Goal: Complete application form

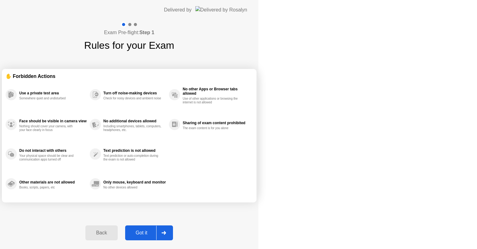
click at [156, 231] on div "Got it" at bounding box center [141, 233] width 29 height 6
select select "**********"
select select "*******"
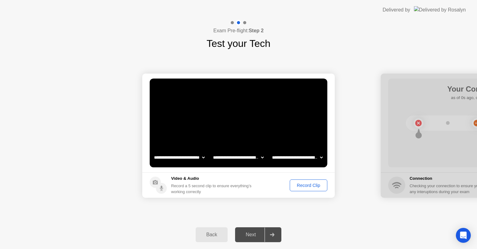
click at [180, 158] on select "**********" at bounding box center [179, 157] width 53 height 12
click at [173, 181] on h5 "Video & Audio" at bounding box center [212, 179] width 83 height 6
click at [304, 185] on div "Record Clip" at bounding box center [308, 185] width 33 height 5
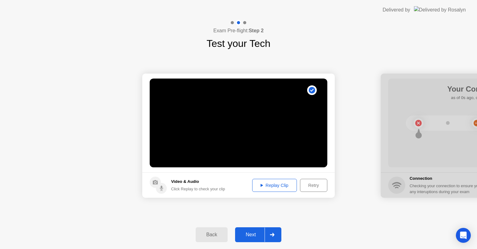
click at [256, 233] on div "Next" at bounding box center [251, 235] width 28 height 6
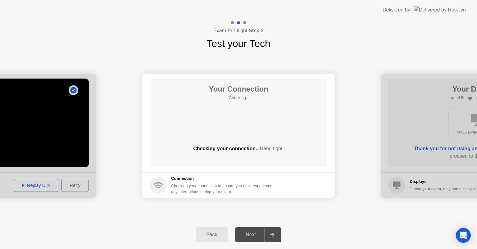
click at [187, 187] on div "Checking your connection to ensure you don’t experience any interuptions during…" at bounding box center [223, 189] width 105 height 12
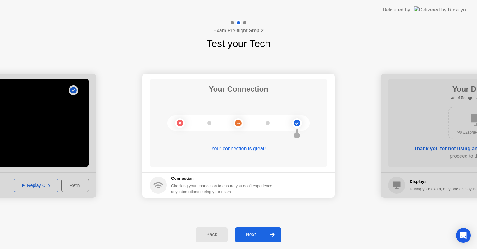
drag, startPoint x: 244, startPoint y: 231, endPoint x: 250, endPoint y: 226, distance: 8.4
click at [244, 232] on div "Next" at bounding box center [251, 235] width 28 height 6
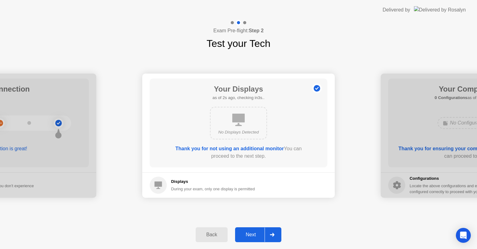
click at [248, 233] on div "Next" at bounding box center [251, 235] width 28 height 6
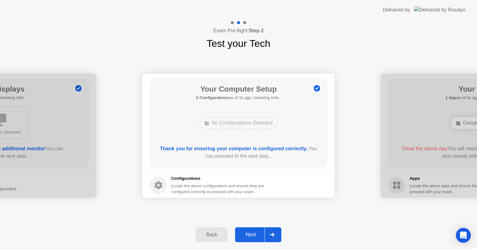
click at [251, 236] on div "Next" at bounding box center [251, 235] width 28 height 6
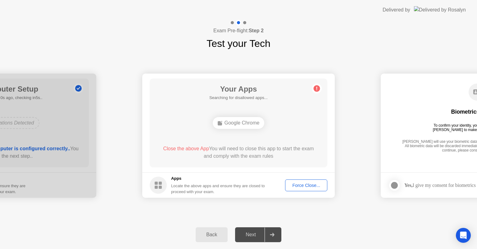
click at [294, 185] on div "Force Close..." at bounding box center [306, 185] width 38 height 5
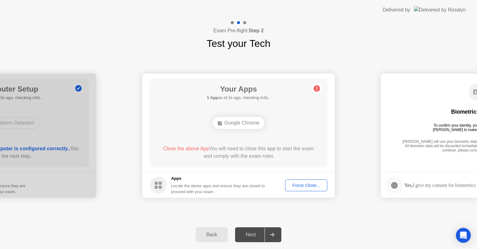
click at [307, 185] on div "Force Close..." at bounding box center [306, 185] width 38 height 5
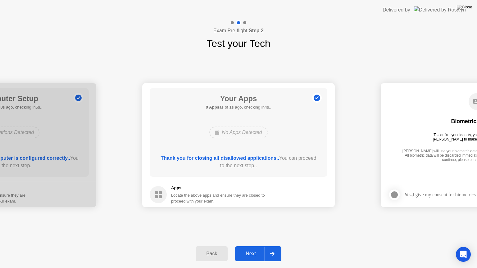
click at [254, 249] on div "Next" at bounding box center [251, 254] width 28 height 6
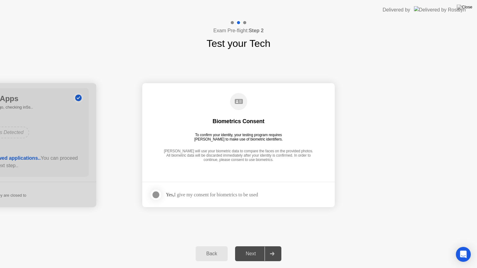
click at [165, 194] on label at bounding box center [158, 195] width 16 height 12
click at [250, 249] on div "Next" at bounding box center [251, 254] width 28 height 6
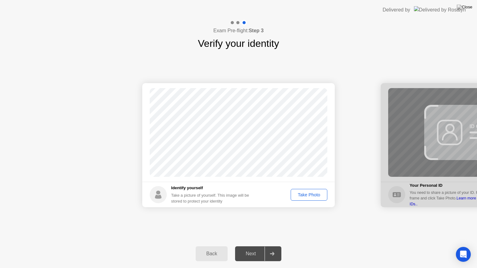
click at [301, 196] on div "Take Photo" at bounding box center [309, 195] width 32 height 5
click at [259, 249] on div "Next" at bounding box center [251, 254] width 28 height 6
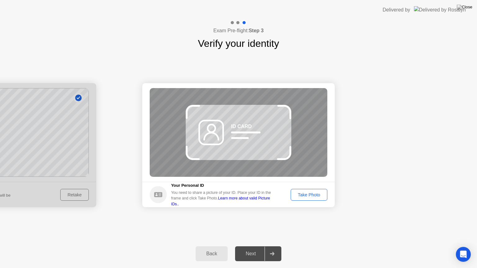
click at [305, 195] on div "Take Photo" at bounding box center [309, 195] width 32 height 5
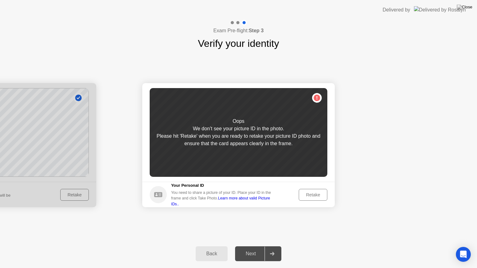
click at [309, 195] on div "Retake" at bounding box center [313, 195] width 24 height 5
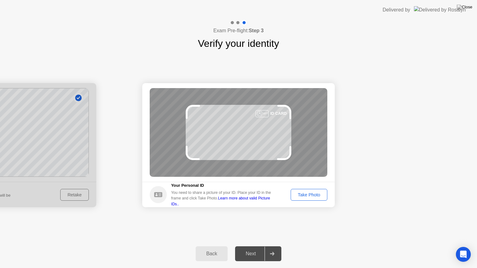
click at [169, 196] on div "Your Personal ID You need to share a picture of your ID. Place your ID in the f…" at bounding box center [213, 195] width 126 height 25
click at [158, 195] on icon at bounding box center [158, 194] width 8 height 5
click at [158, 194] on icon at bounding box center [158, 194] width 8 height 5
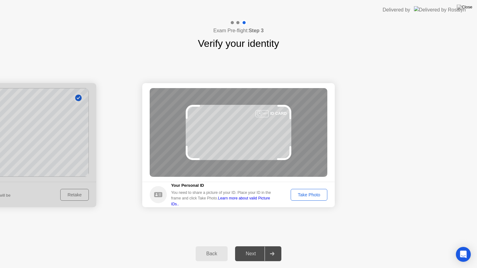
click at [304, 196] on div "Take Photo" at bounding box center [309, 195] width 32 height 5
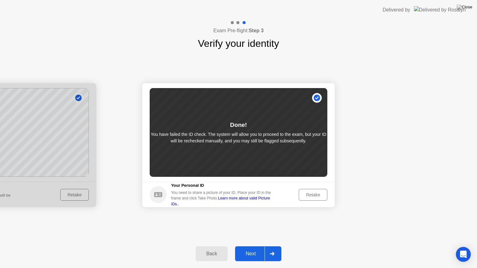
click at [317, 195] on div "Retake" at bounding box center [313, 195] width 24 height 5
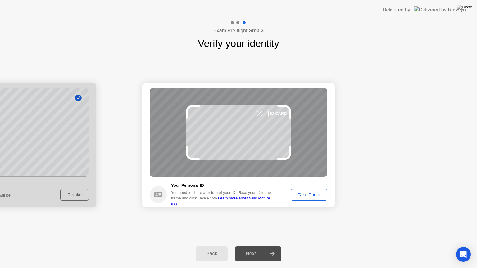
click at [301, 196] on div "Take Photo" at bounding box center [309, 195] width 32 height 5
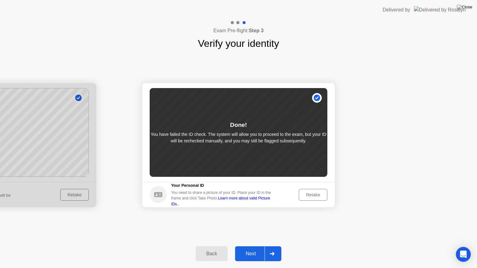
click at [212, 249] on div "Back" at bounding box center [212, 254] width 28 height 6
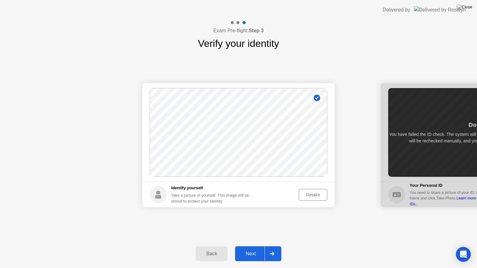
click at [211, 249] on div "Back" at bounding box center [212, 254] width 28 height 6
select select "**********"
select select "*******"
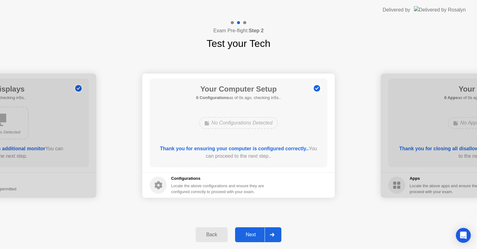
click at [210, 234] on div "Back" at bounding box center [212, 235] width 28 height 6
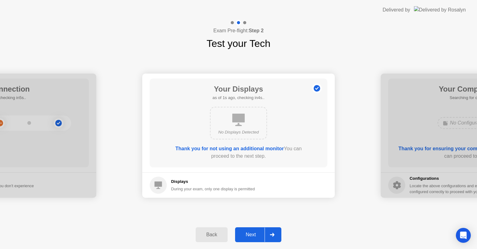
click at [212, 239] on button "Back" at bounding box center [212, 234] width 32 height 15
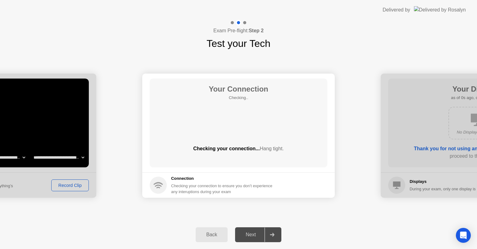
click at [210, 233] on div "Back" at bounding box center [212, 235] width 28 height 6
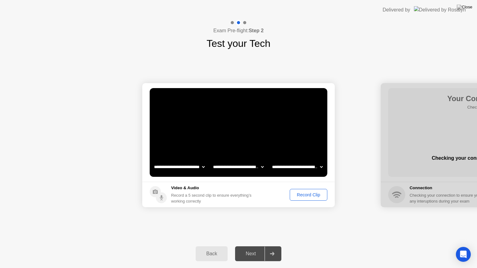
click at [209, 241] on div "Back Next" at bounding box center [238, 254] width 477 height 29
click at [212, 249] on div "Back" at bounding box center [212, 254] width 28 height 6
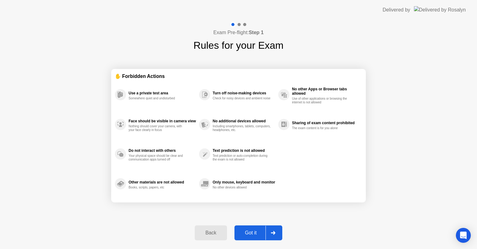
click at [206, 233] on div "Back" at bounding box center [211, 233] width 28 height 6
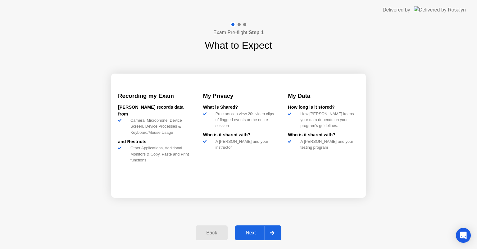
click at [210, 232] on div "Back" at bounding box center [212, 233] width 28 height 6
